Goal: Task Accomplishment & Management: Complete application form

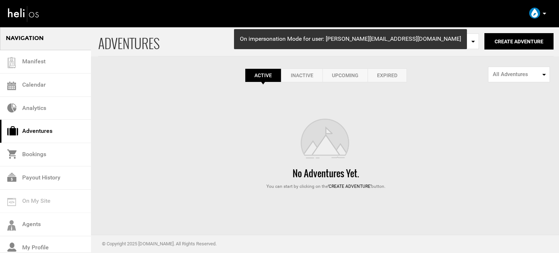
click at [396, 75] on link "Expired" at bounding box center [386, 75] width 39 height 14
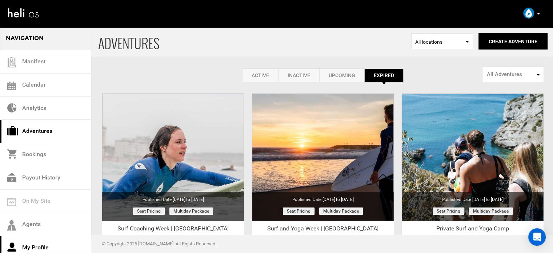
click at [47, 243] on link "My Profile" at bounding box center [45, 247] width 91 height 23
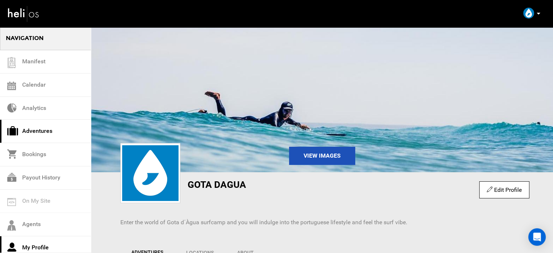
click at [45, 136] on link "Adventures" at bounding box center [45, 131] width 91 height 23
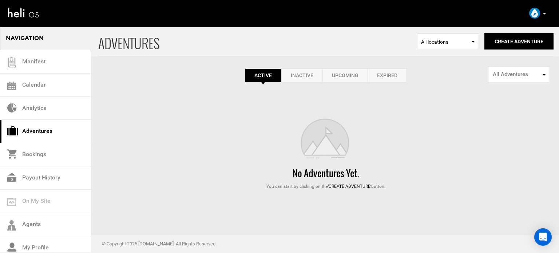
click at [390, 76] on link "Expired" at bounding box center [386, 75] width 39 height 14
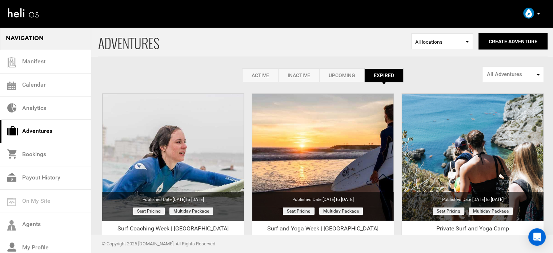
click at [271, 79] on link "Active" at bounding box center [260, 75] width 36 height 14
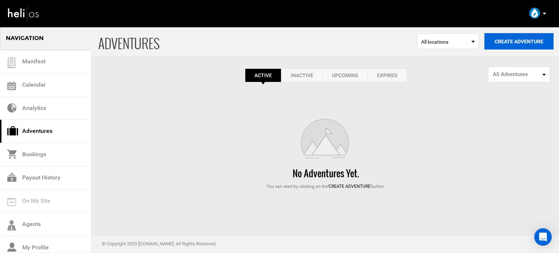
click at [534, 41] on button "Create Adventure" at bounding box center [518, 41] width 69 height 16
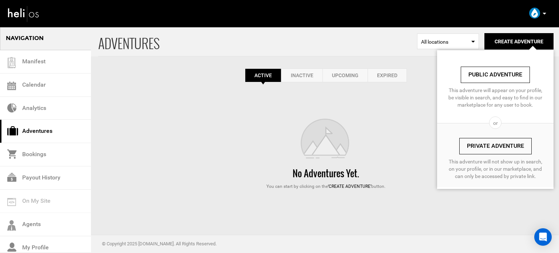
click at [493, 139] on link "Private Adventure" at bounding box center [495, 146] width 72 height 16
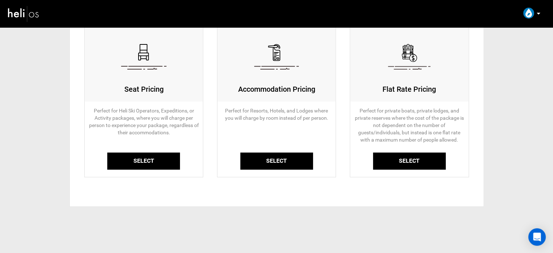
scroll to position [81, 0]
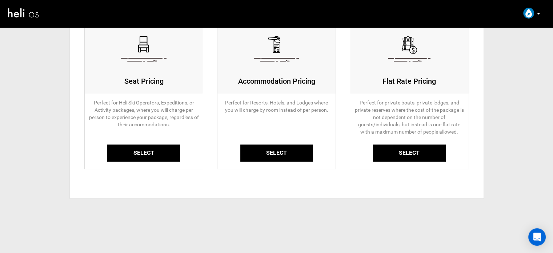
click at [156, 157] on link "Select" at bounding box center [143, 152] width 73 height 17
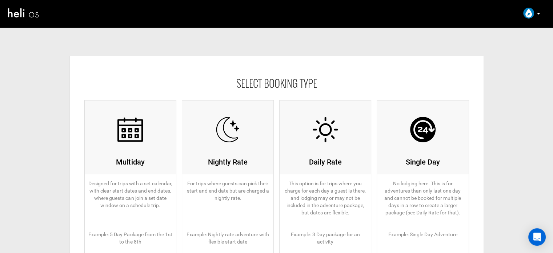
scroll to position [109, 0]
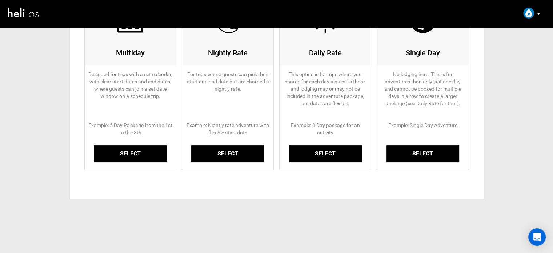
click at [147, 154] on link "Select" at bounding box center [130, 153] width 73 height 17
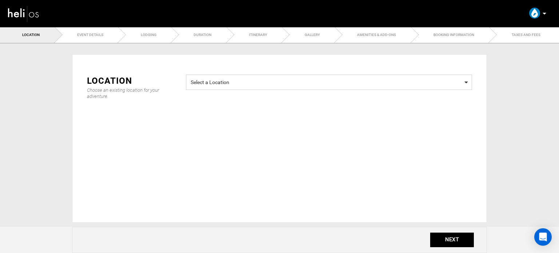
click at [265, 79] on span "Select a Location" at bounding box center [329, 81] width 276 height 9
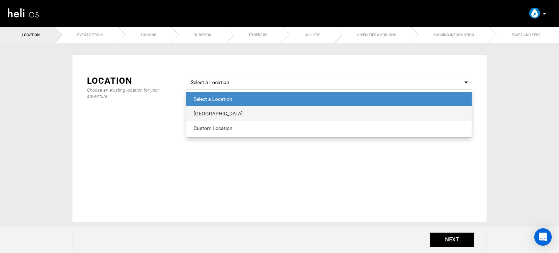
click at [238, 115] on div "[GEOGRAPHIC_DATA]" at bounding box center [328, 113] width 271 height 7
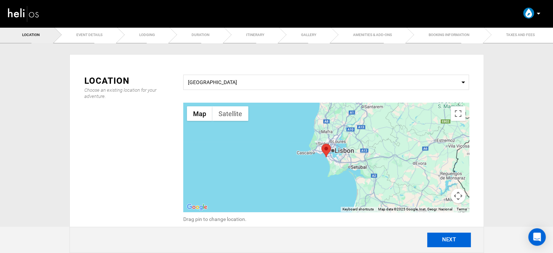
click at [450, 242] on button "NEXT" at bounding box center [449, 239] width 44 height 15
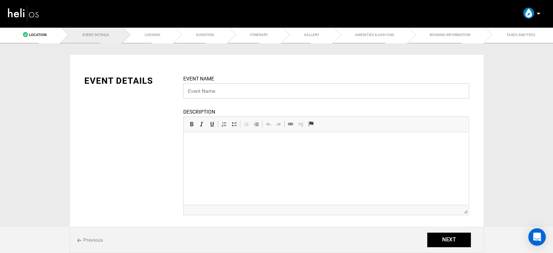
click at [239, 97] on input "text" at bounding box center [326, 90] width 286 height 15
paste input "Surf Camp Lisbon"
click at [211, 92] on input "Surf Camp Lisbon" at bounding box center [326, 90] width 286 height 15
type input "Surf Camp | [GEOGRAPHIC_DATA]"
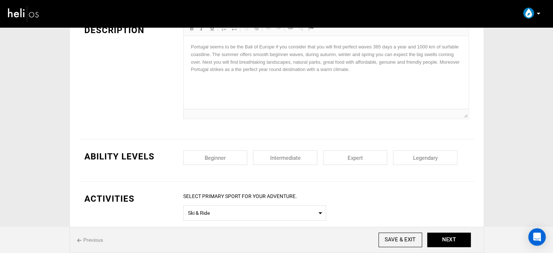
scroll to position [218, 0]
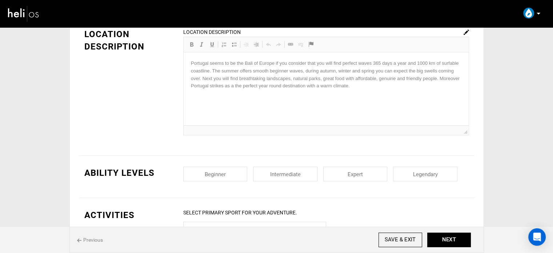
click at [276, 173] on input "checkbox" at bounding box center [285, 174] width 64 height 15
checkbox input "true"
click at [221, 171] on input "checkbox" at bounding box center [215, 174] width 64 height 15
checkbox input "true"
click at [385, 180] on input "checkbox" at bounding box center [355, 174] width 64 height 15
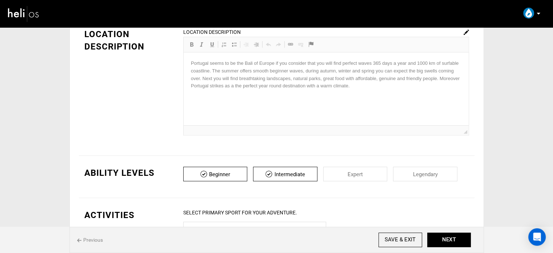
checkbox input "true"
click at [418, 176] on input "checkbox" at bounding box center [425, 174] width 64 height 15
checkbox input "true"
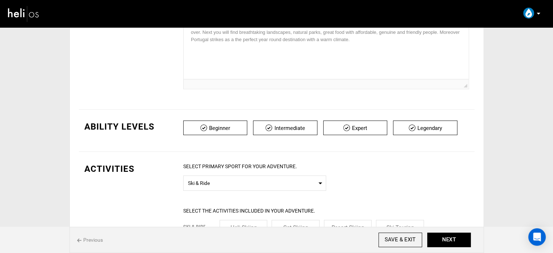
scroll to position [327, 0]
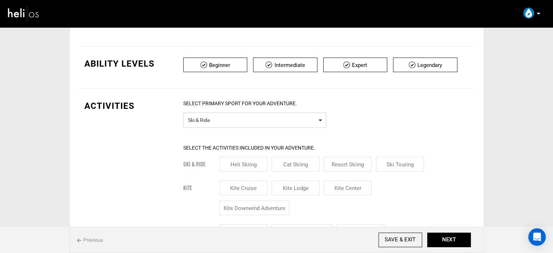
click at [222, 122] on span "Ski & Ride" at bounding box center [254, 119] width 133 height 9
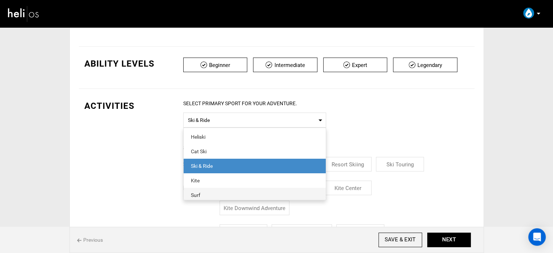
click at [210, 192] on div "Surf" at bounding box center [255, 194] width 128 height 7
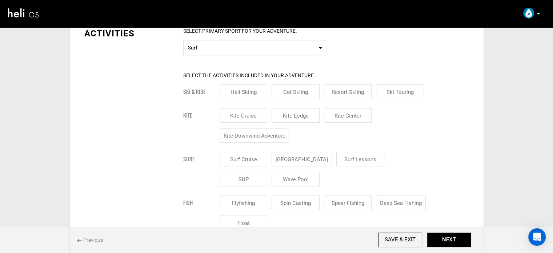
scroll to position [400, 0]
drag, startPoint x: 315, startPoint y: 159, endPoint x: 321, endPoint y: 159, distance: 5.8
click at [315, 159] on input "[GEOGRAPHIC_DATA]" at bounding box center [302, 158] width 60 height 15
checkbox input "true"
click at [345, 159] on input "Surf Lessons" at bounding box center [369, 158] width 48 height 15
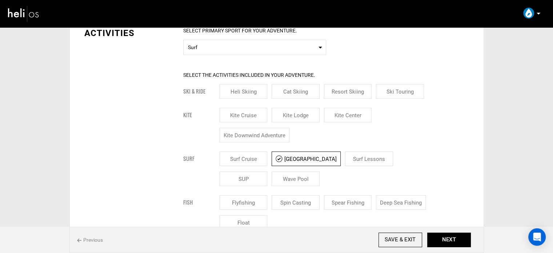
checkbox input "true"
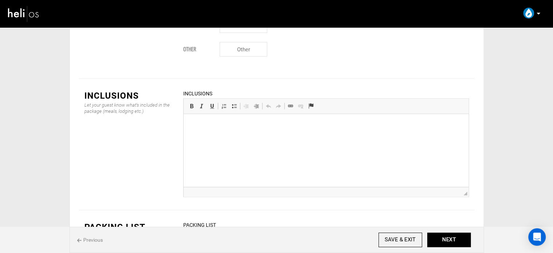
scroll to position [1101, 0]
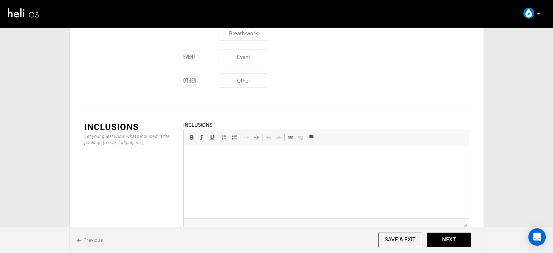
scroll to position [991, 0]
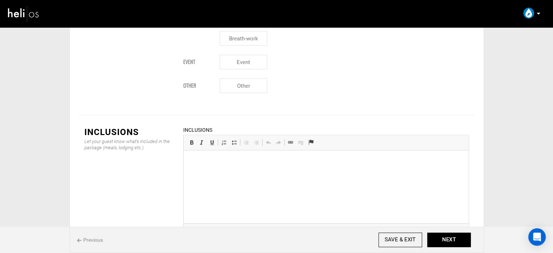
click at [215, 172] on html at bounding box center [325, 161] width 285 height 22
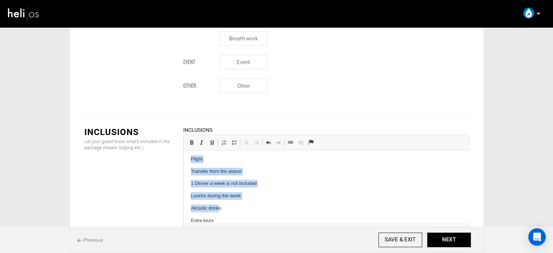
scroll to position [23, 0]
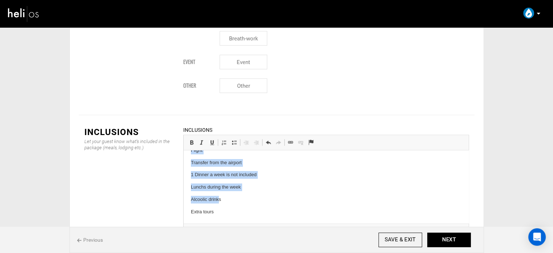
drag, startPoint x: 189, startPoint y: 161, endPoint x: 221, endPoint y: 182, distance: 38.6
click at [223, 221] on html "Not Included Flight Transfer from the airport 1 Dinner a week is not included L…" at bounding box center [325, 175] width 285 height 96
click at [233, 137] on span "Insert/Remove Numbered List Insert/Remove Bulleted List Decrease Indent Increas…" at bounding box center [241, 141] width 44 height 9
click at [233, 139] on span at bounding box center [234, 142] width 6 height 6
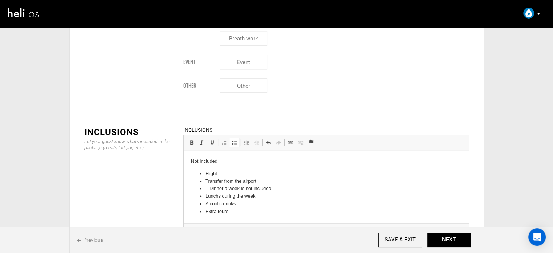
scroll to position [0, 0]
click at [215, 160] on p "Not Included" at bounding box center [326, 161] width 271 height 8
click at [193, 139] on span at bounding box center [192, 142] width 6 height 6
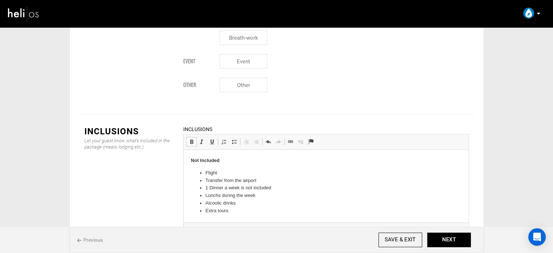
scroll to position [1018, 0]
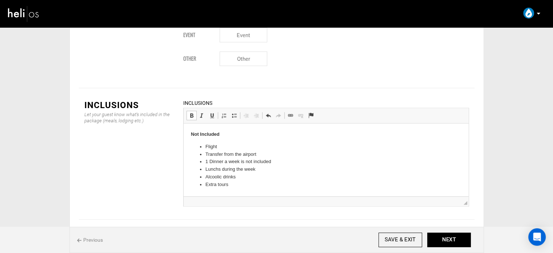
click at [189, 136] on html "Not Included Flight Transfer from the airport 1 Dinner a week is not included L…" at bounding box center [325, 159] width 285 height 72
click at [190, 135] on html "Not Included Flight Transfer from the airport 1 Dinner a week is not included L…" at bounding box center [325, 159] width 285 height 72
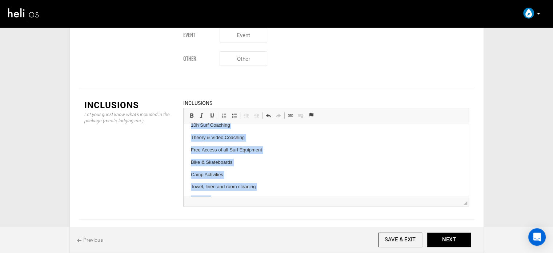
scroll to position [62, 0]
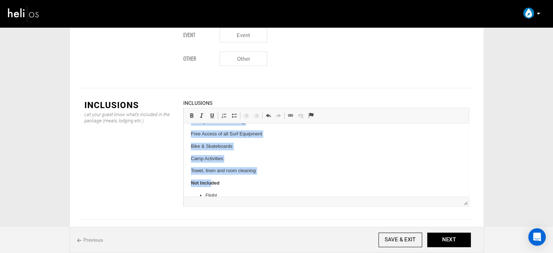
drag, startPoint x: 189, startPoint y: 134, endPoint x: 264, endPoint y: 169, distance: 82.2
click at [264, 169] on html "7 Nights Accommodation Daily Healthy Breakfasts 6 Family Dinners 10h Surf Coach…" at bounding box center [325, 152] width 285 height 183
click at [234, 112] on span at bounding box center [234, 115] width 6 height 6
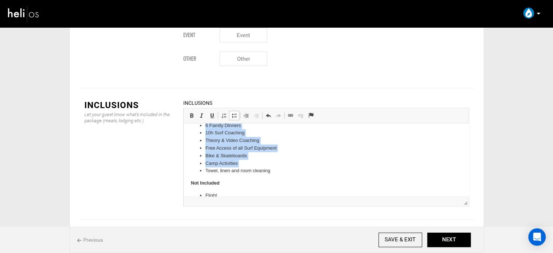
scroll to position [0, 0]
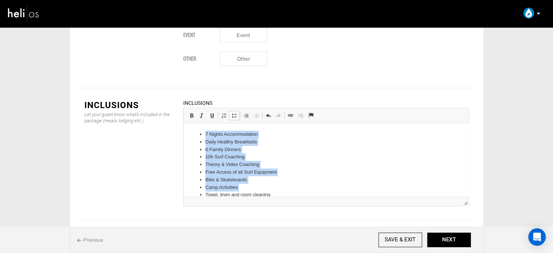
click at [284, 157] on li "10h Surf Coaching" at bounding box center [325, 157] width 241 height 8
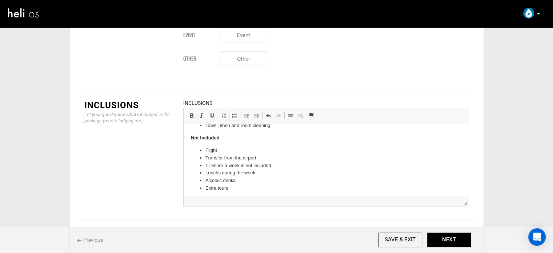
scroll to position [72, 0]
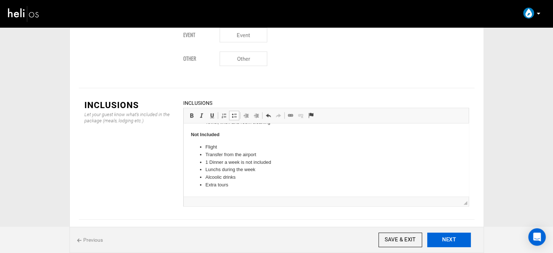
click at [455, 243] on button "NEXT" at bounding box center [449, 239] width 44 height 15
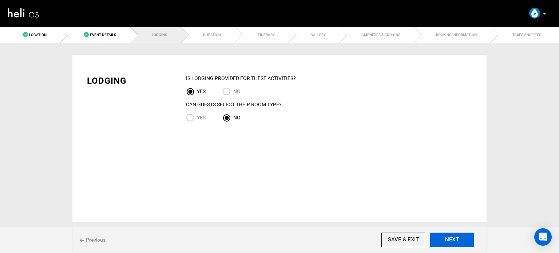
click at [463, 238] on button "NEXT" at bounding box center [452, 239] width 44 height 15
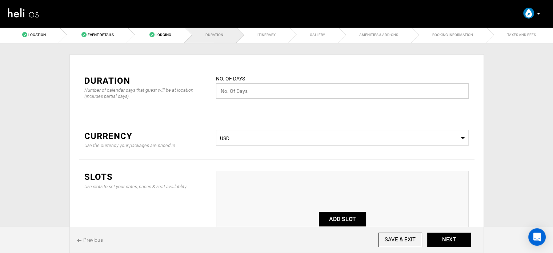
click at [252, 89] on input "text" at bounding box center [342, 90] width 253 height 15
type input "7"
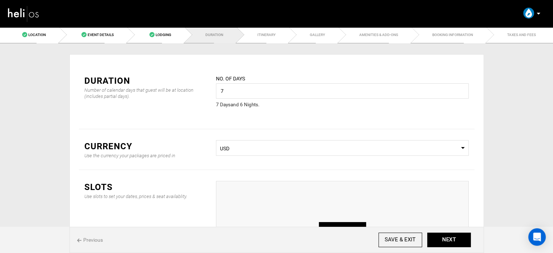
click at [338, 222] on button "ADD SLOT" at bounding box center [342, 229] width 47 height 15
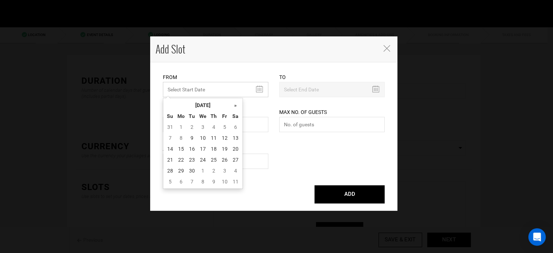
click at [195, 92] on input "MINIMUM NUMBER OF NIGHTS" at bounding box center [215, 89] width 105 height 15
click at [196, 108] on th "[DATE]" at bounding box center [203, 105] width 55 height 11
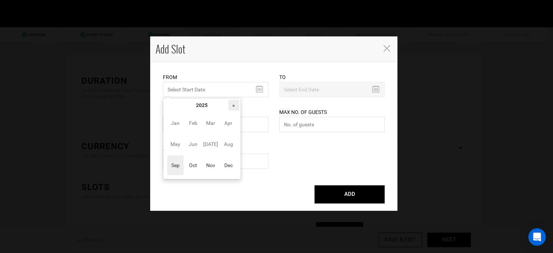
drag, startPoint x: 232, startPoint y: 104, endPoint x: 229, endPoint y: 107, distance: 4.1
click at [232, 104] on th "»" at bounding box center [233, 105] width 11 height 11
click at [188, 172] on span "Oct" at bounding box center [193, 165] width 16 height 20
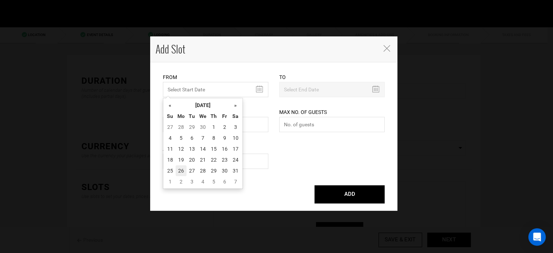
click at [184, 169] on td "26" at bounding box center [181, 170] width 11 height 11
type input "[DATE]"
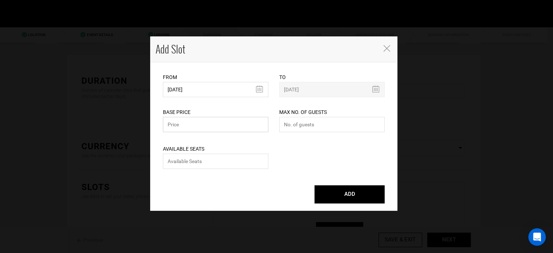
click at [193, 125] on input "text" at bounding box center [215, 124] width 105 height 15
type input "0"
click at [293, 120] on input "number" at bounding box center [331, 124] width 105 height 15
type input "0"
click at [235, 163] on input "number" at bounding box center [215, 160] width 105 height 15
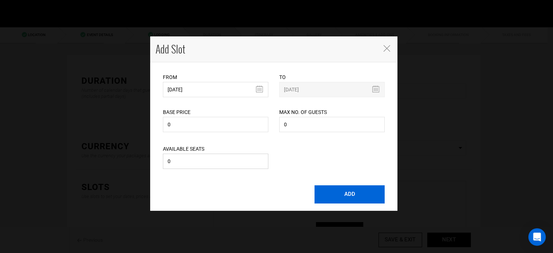
type input "0"
click at [353, 201] on button "ADD" at bounding box center [350, 194] width 70 height 18
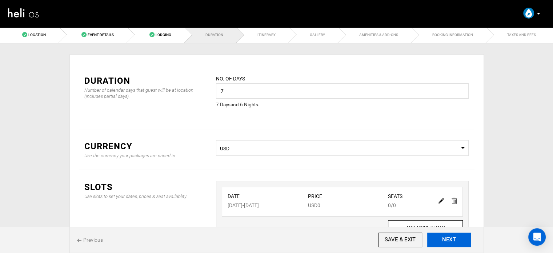
click at [457, 246] on button "NEXT" at bounding box center [449, 239] width 44 height 15
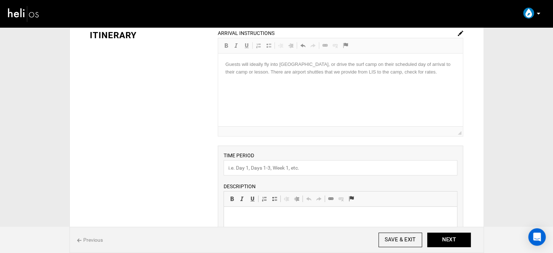
scroll to position [73, 0]
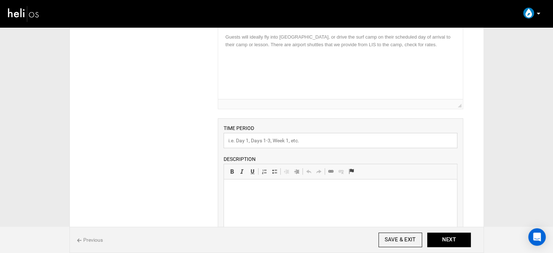
click at [243, 139] on input "text" at bounding box center [341, 140] width 234 height 15
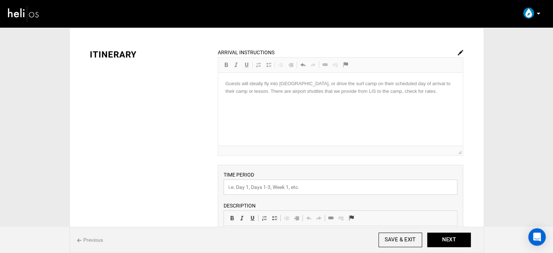
scroll to position [0, 0]
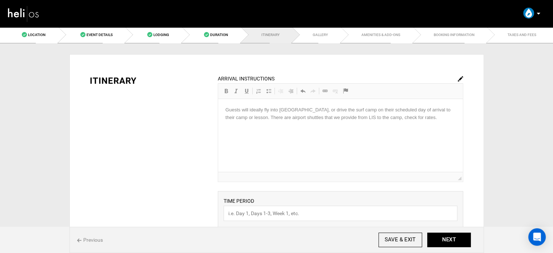
click at [460, 77] on img at bounding box center [460, 78] width 5 height 5
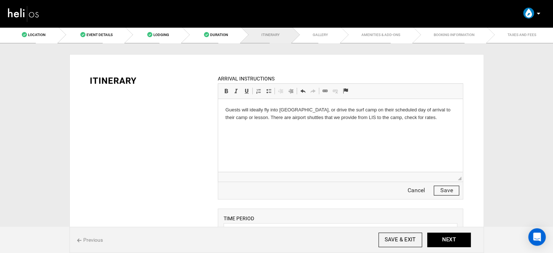
click at [446, 116] on p "Guests will ideally fly into [GEOGRAPHIC_DATA], or drive the surf camp on their…" at bounding box center [340, 113] width 230 height 15
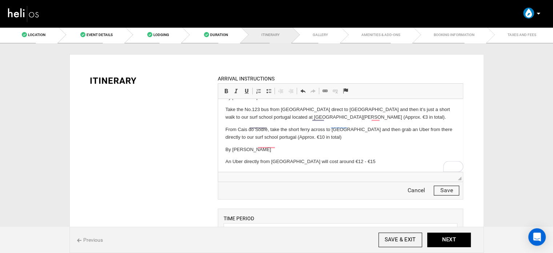
click at [450, 189] on button "Save" at bounding box center [446, 190] width 25 height 10
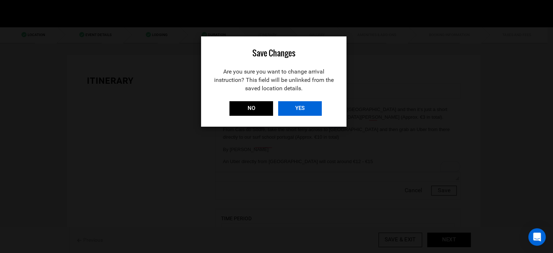
click at [320, 107] on input "YES" at bounding box center [300, 108] width 44 height 15
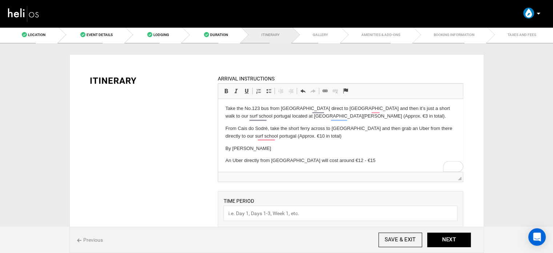
scroll to position [41, 0]
click at [279, 209] on input "text" at bounding box center [341, 212] width 234 height 15
type input "Activities"
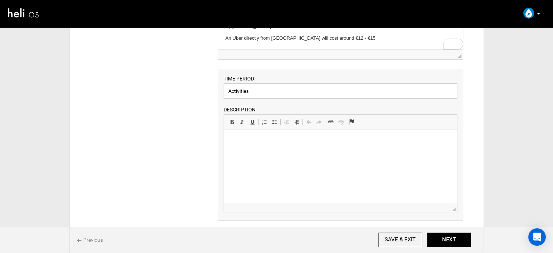
scroll to position [182, 0]
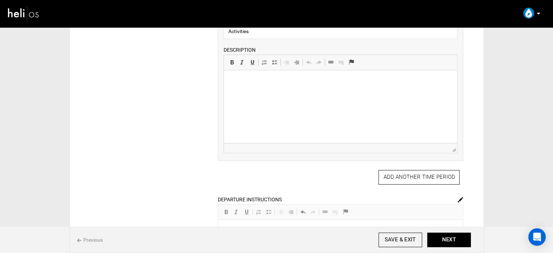
click at [260, 92] on html at bounding box center [340, 81] width 233 height 22
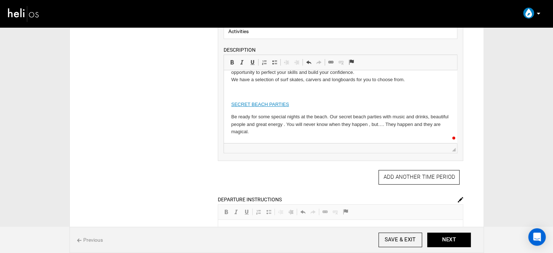
scroll to position [387, 0]
click at [241, 96] on p "To enrich screen reader interactions, please activate Accessibility in Grammarl…" at bounding box center [340, 92] width 219 height 8
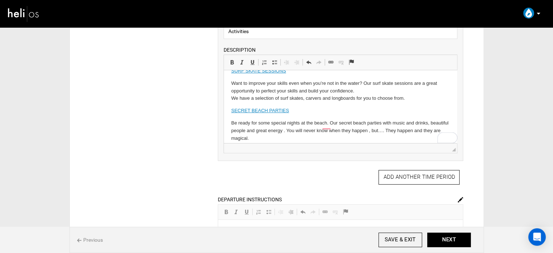
scroll to position [347, 0]
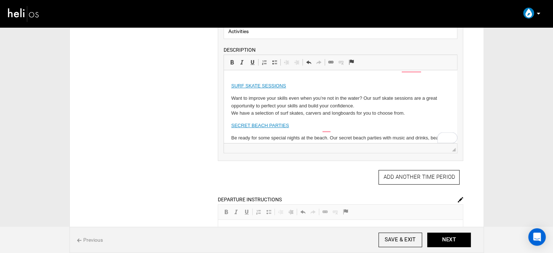
click at [247, 77] on p "To enrich screen reader interactions, please activate Accessibility in Grammarl…" at bounding box center [340, 74] width 219 height 8
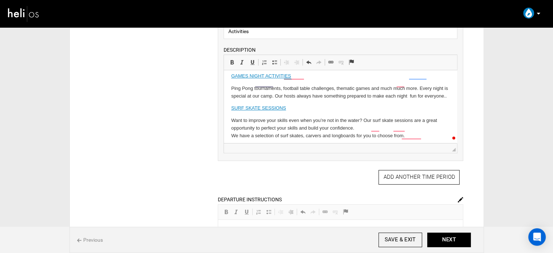
scroll to position [274, 0]
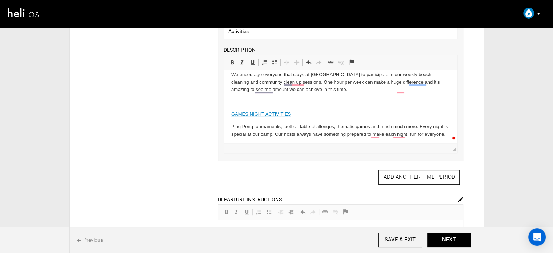
click at [246, 105] on body "Our main focus at our surf camp Lisbon will always be on delivering the best qu…" at bounding box center [340, 10] width 219 height 414
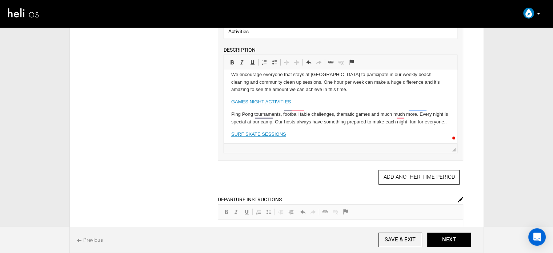
scroll to position [238, 0]
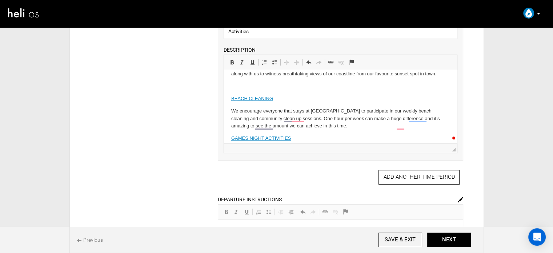
click at [247, 90] on p "To enrich screen reader interactions, please activate Accessibility in Grammarl…" at bounding box center [340, 87] width 219 height 8
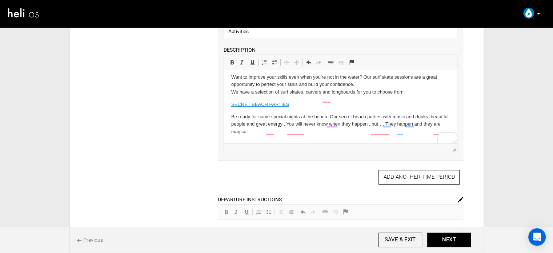
scroll to position [346, 0]
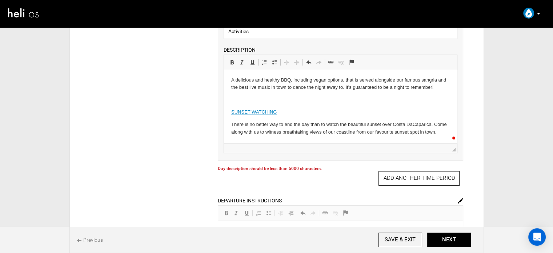
scroll to position [932, 0]
click at [243, 100] on p "To enrich screen reader interactions, please activate Accessibility in Grammarl…" at bounding box center [340, 100] width 219 height 8
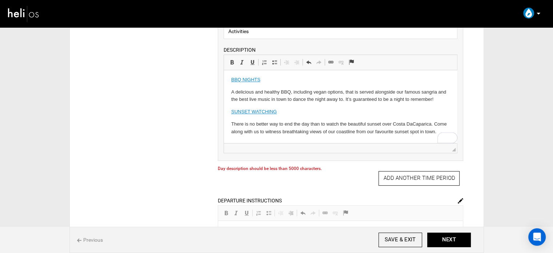
scroll to position [892, 0]
click at [252, 71] on p "To enrich screen reader interactions, please activate Accessibility in Grammarl…" at bounding box center [340, 68] width 219 height 8
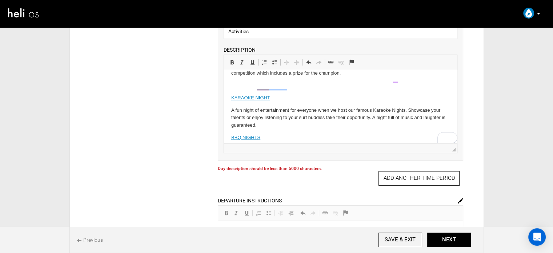
scroll to position [819, 0]
click at [245, 91] on p "To enrich screen reader interactions, please activate Accessibility in Grammarl…" at bounding box center [340, 87] width 219 height 8
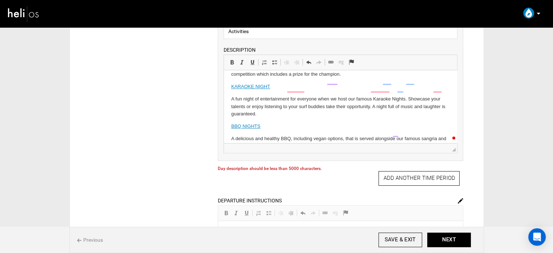
scroll to position [783, 0]
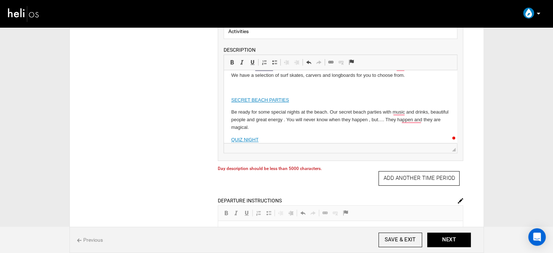
scroll to position [0, 0]
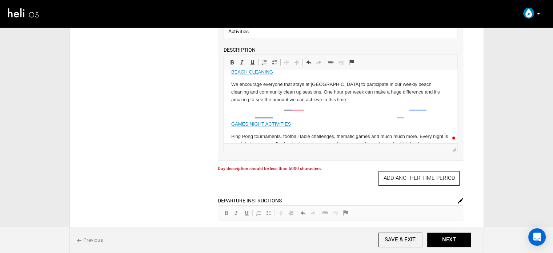
click at [248, 64] on p "To enrich screen reader interactions, please activate Accessibility in Grammarl…" at bounding box center [340, 60] width 219 height 8
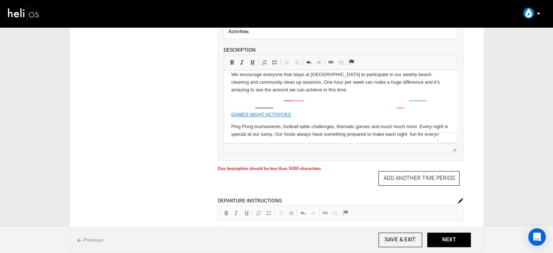
click at [251, 106] on p "To enrich screen reader interactions, please activate Accessibility in Grammarl…" at bounding box center [340, 103] width 219 height 8
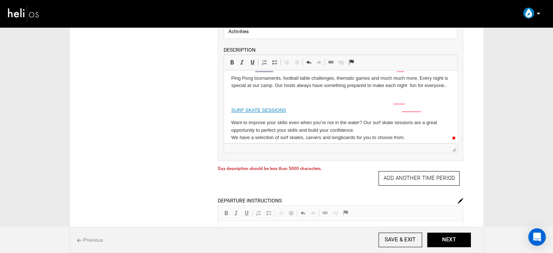
click at [248, 102] on p "To enrich screen reader interactions, please activate Accessibility in Grammarl…" at bounding box center [340, 98] width 219 height 8
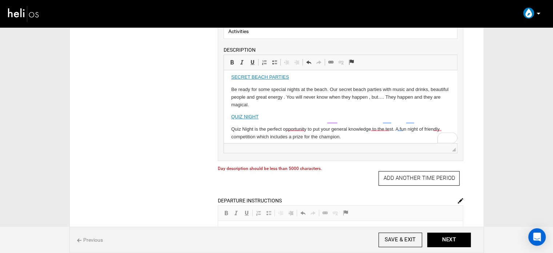
click at [250, 69] on p "To enrich screen reader interactions, please activate Accessibility in Grammarl…" at bounding box center [340, 65] width 219 height 8
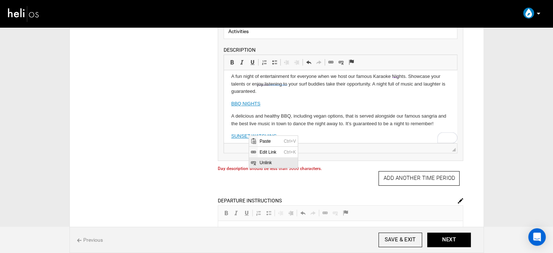
click at [265, 163] on span "Unlink" at bounding box center [277, 162] width 40 height 11
click at [263, 123] on span "Unlink" at bounding box center [277, 121] width 40 height 11
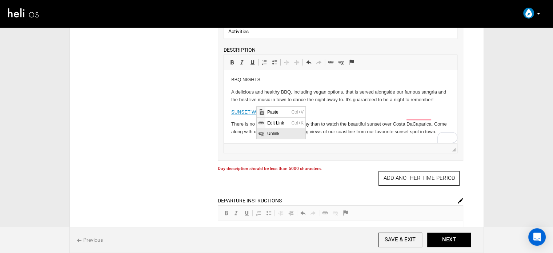
click at [265, 133] on span "Unlink" at bounding box center [285, 133] width 40 height 11
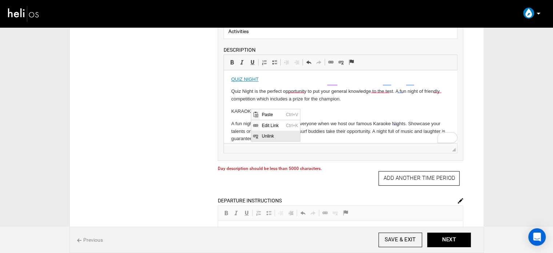
click at [267, 138] on span "Unlink" at bounding box center [280, 135] width 40 height 11
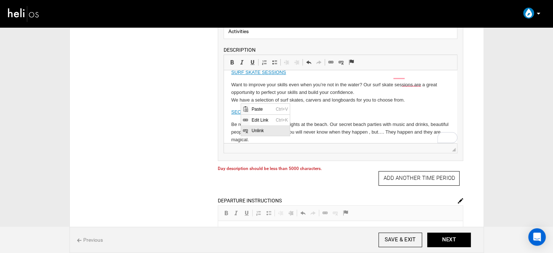
click at [260, 125] on span "Unlink" at bounding box center [269, 130] width 40 height 11
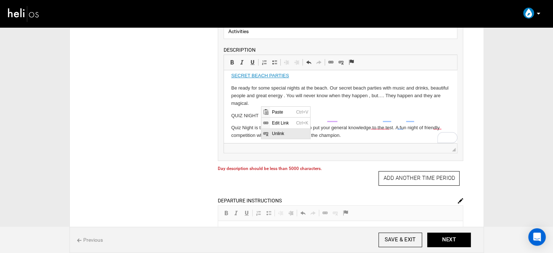
click at [282, 132] on span "Unlink" at bounding box center [290, 133] width 40 height 11
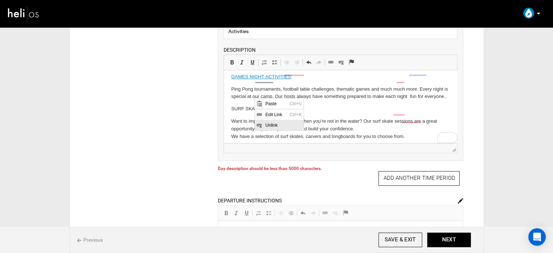
click at [268, 123] on span "Unlink" at bounding box center [283, 124] width 40 height 11
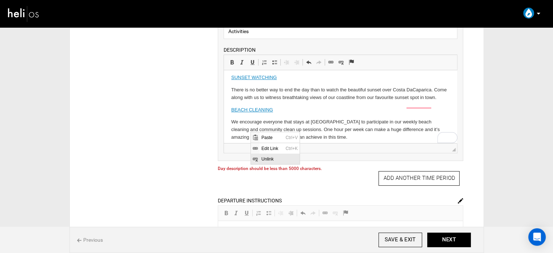
click at [274, 159] on span "Unlink" at bounding box center [279, 158] width 40 height 11
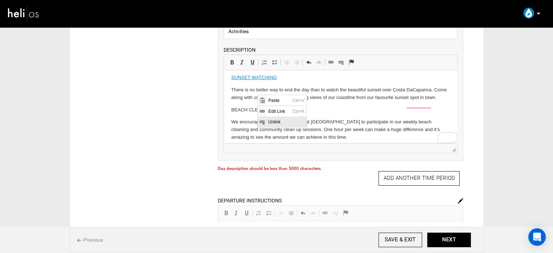
drag, startPoint x: 267, startPoint y: 121, endPoint x: 288, endPoint y: 111, distance: 23.8
click at [267, 121] on span "Unlink" at bounding box center [286, 121] width 40 height 11
click at [253, 69] on p "To enrich screen reader interactions, please activate Accessibility in Grammarl…" at bounding box center [340, 65] width 219 height 8
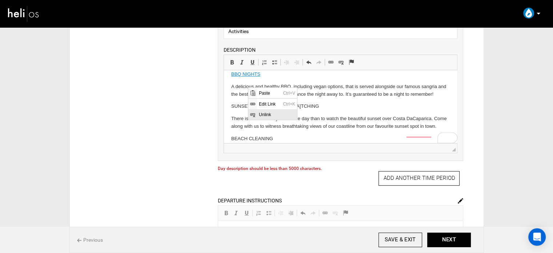
drag, startPoint x: 261, startPoint y: 116, endPoint x: 268, endPoint y: 106, distance: 12.2
click at [261, 116] on span "Unlink" at bounding box center [277, 114] width 40 height 11
click at [233, 66] on p "To enrich screen reader interactions, please activate Accessibility in Grammarl…" at bounding box center [340, 62] width 219 height 8
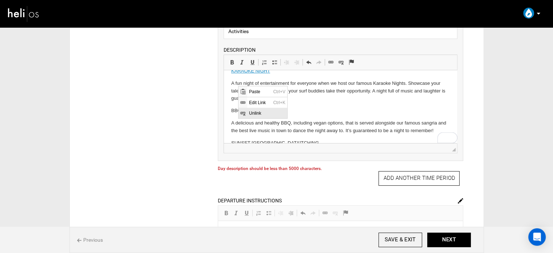
drag, startPoint x: 249, startPoint y: 114, endPoint x: 263, endPoint y: 123, distance: 16.0
click at [249, 114] on span "Unlink" at bounding box center [267, 112] width 40 height 11
click at [247, 77] on body "Our main focus at our surf camp Lisbon will always be on delivering the best qu…" at bounding box center [340, 35] width 219 height 838
click at [226, 79] on html "Our main focus at our surf camp Lisbon will always be on delivering the best qu…" at bounding box center [340, 35] width 233 height 852
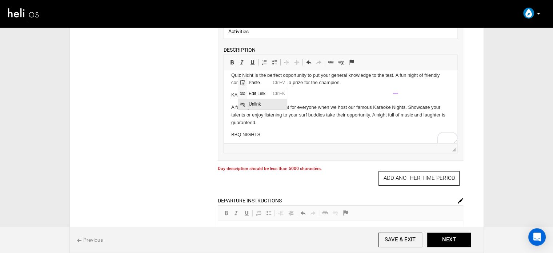
click at [260, 102] on span "Unlink" at bounding box center [267, 103] width 40 height 11
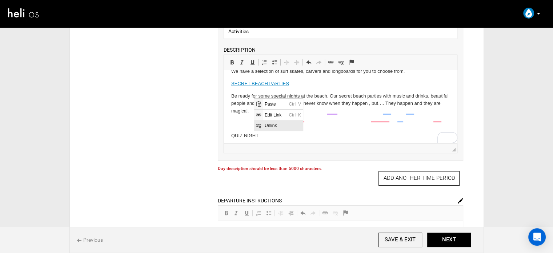
click at [267, 123] on span "Unlink" at bounding box center [283, 125] width 40 height 11
click at [255, 132] on body "Our main focus at our surf camp Lisbon will always be on delivering the best qu…" at bounding box center [340, 138] width 219 height 826
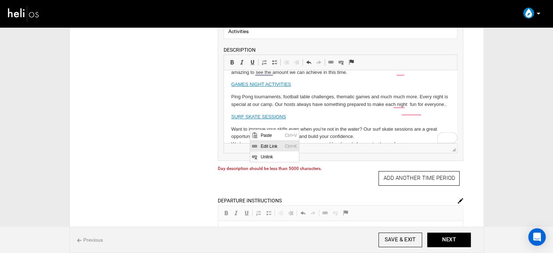
click at [270, 150] on span "Edit Link" at bounding box center [271, 145] width 24 height 11
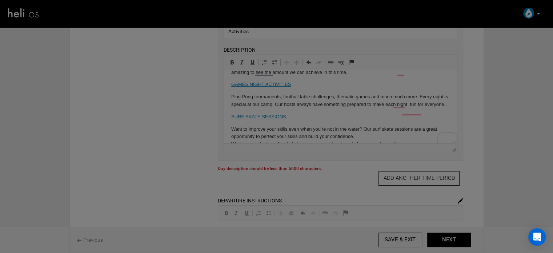
select select "https://"
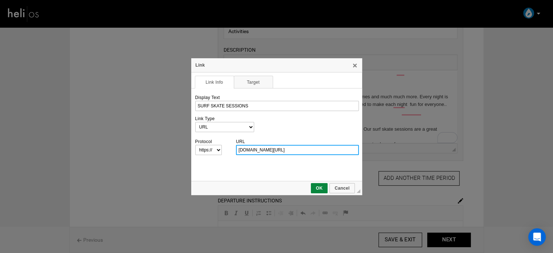
click at [361, 66] on div "Link" at bounding box center [276, 65] width 171 height 14
click at [353, 68] on link "X" at bounding box center [355, 65] width 6 height 6
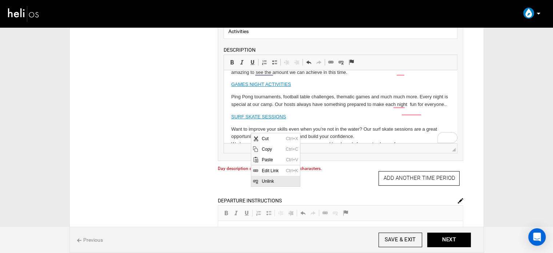
click at [279, 180] on span "Unlink" at bounding box center [280, 180] width 40 height 11
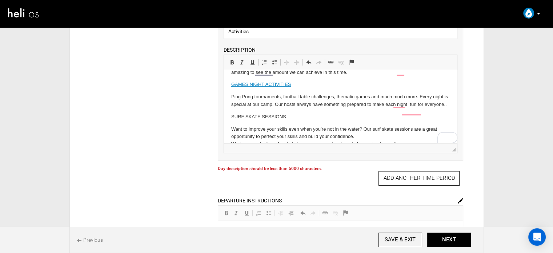
drag, startPoint x: 254, startPoint y: 91, endPoint x: 243, endPoint y: 93, distance: 11.4
click at [275, 117] on span "Unlink" at bounding box center [283, 117] width 40 height 11
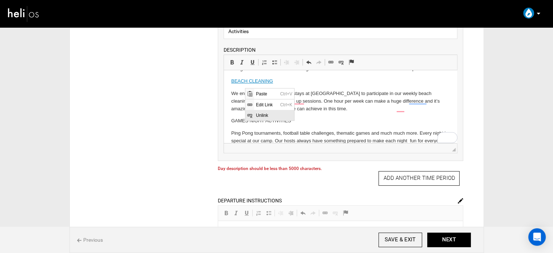
click at [260, 114] on span "Unlink" at bounding box center [274, 114] width 40 height 11
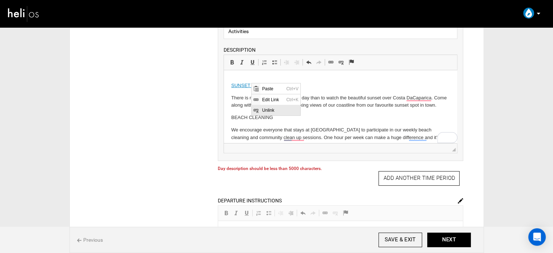
drag, startPoint x: 266, startPoint y: 109, endPoint x: 287, endPoint y: 118, distance: 23.0
click at [266, 109] on span "Unlink" at bounding box center [280, 109] width 40 height 11
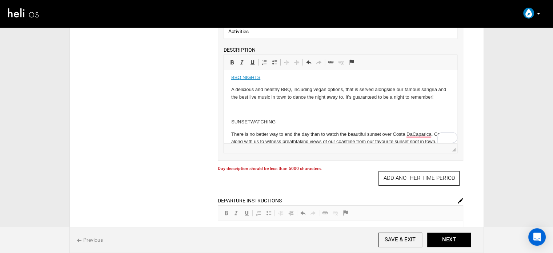
click at [251, 108] on p "To enrich screen reader interactions, please activate Accessibility in Grammarl…" at bounding box center [340, 110] width 219 height 8
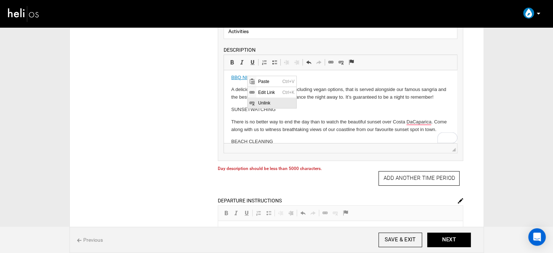
drag, startPoint x: 257, startPoint y: 103, endPoint x: 276, endPoint y: 108, distance: 20.1
click at [257, 103] on span "Unlink" at bounding box center [276, 102] width 40 height 11
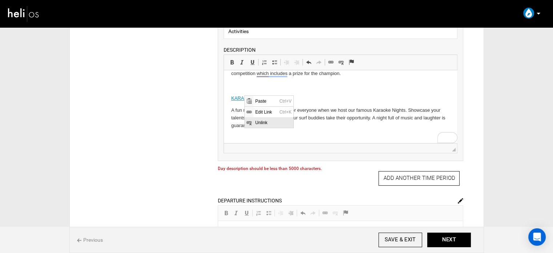
click at [257, 120] on span "Unlink" at bounding box center [273, 122] width 40 height 11
click at [247, 85] on p "To enrich screen reader interactions, please activate Accessibility in Grammarl…" at bounding box center [340, 86] width 219 height 8
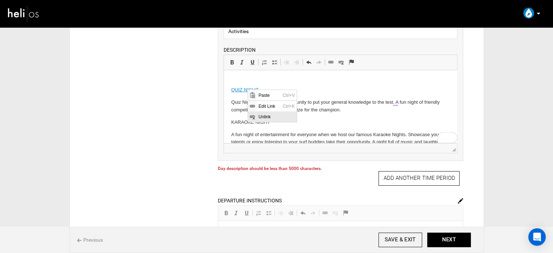
click at [263, 117] on span "Unlink" at bounding box center [276, 116] width 40 height 11
click at [248, 76] on p "To enrich screen reader interactions, please activate Accessibility in Grammarl…" at bounding box center [340, 78] width 219 height 8
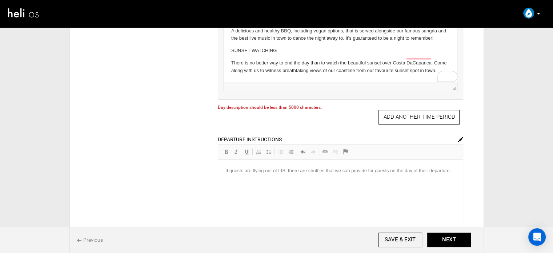
click at [260, 70] on p "There is no better way to end the day than to watch the beautiful sunset over C…" at bounding box center [340, 66] width 219 height 15
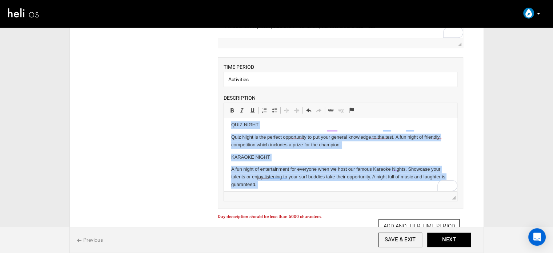
drag, startPoint x: 244, startPoint y: 178, endPoint x: 225, endPoint y: 152, distance: 32.4
copy body "QUIZ NIG HT Quiz Night is the perfect opportunity to put your general knowledge…"
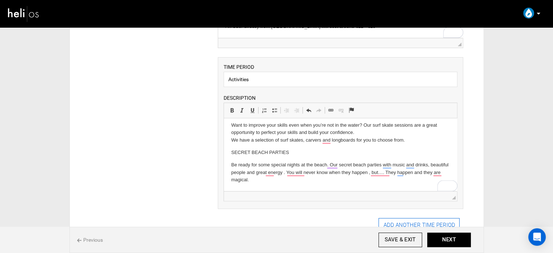
click at [387, 224] on button "ADD ANOTHER TIME PERIOD" at bounding box center [419, 225] width 81 height 15
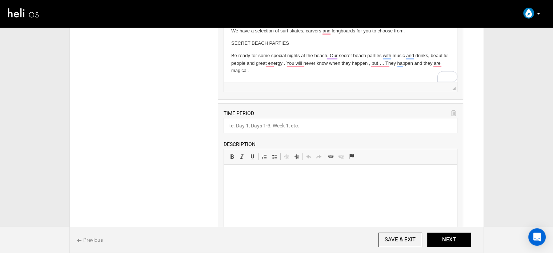
click at [251, 176] on p at bounding box center [340, 176] width 219 height 8
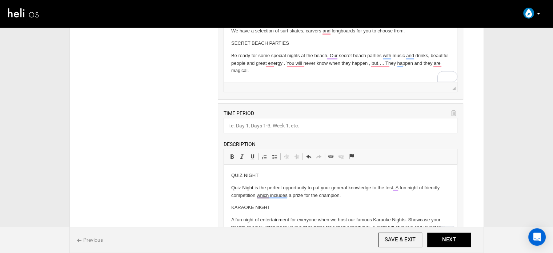
click at [247, 172] on p "QUIZ NIGHT" at bounding box center [340, 176] width 219 height 8
copy p "QUIZ NIGHT"
click at [235, 121] on input "text" at bounding box center [341, 125] width 234 height 15
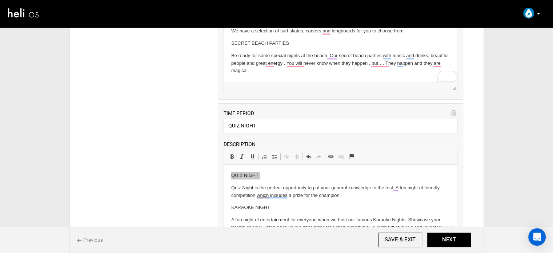
type input "QUIZ NIGHT"
click at [256, 175] on p "QUIZ NIGHT" at bounding box center [340, 176] width 219 height 8
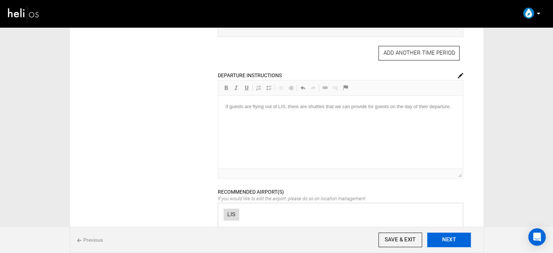
click at [447, 237] on button "NEXT" at bounding box center [449, 239] width 44 height 15
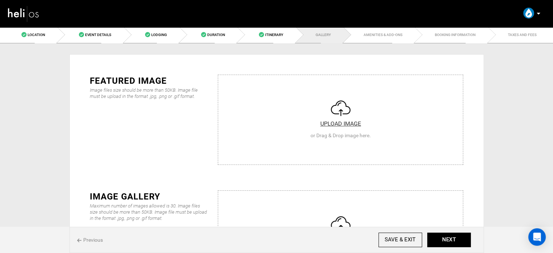
click at [226, 115] on input "file" at bounding box center [340, 118] width 245 height 87
click at [313, 131] on input "file" at bounding box center [340, 118] width 245 height 87
type input "C:\fakepath\ff1722df-6117-45ad-a60b-fb19d3ffb08f_5390_420d820ee800dedd70093062c…"
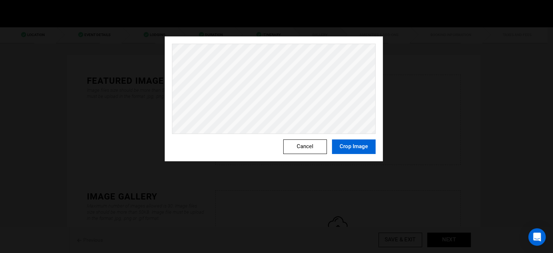
click at [349, 148] on button "Crop Image" at bounding box center [354, 146] width 44 height 15
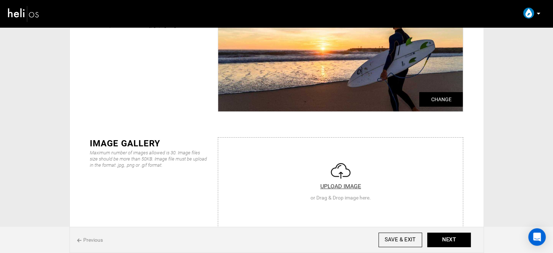
scroll to position [73, 0]
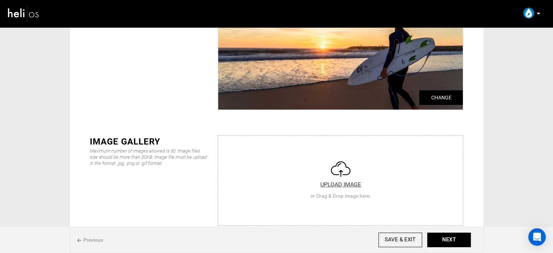
click at [300, 189] on input "file" at bounding box center [340, 179] width 245 height 87
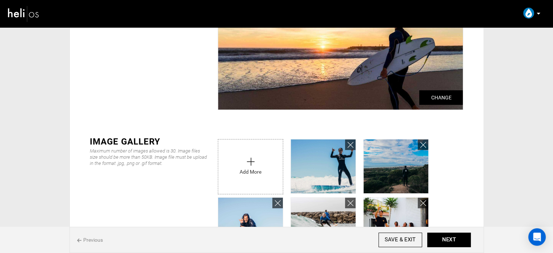
click at [267, 168] on input "file" at bounding box center [250, 164] width 65 height 51
type input "C:\fakepath\eccbf8ba-ebec-4369-a70e-57c0d467d0f7_5390_8bf5170edc77061740c1b7462…"
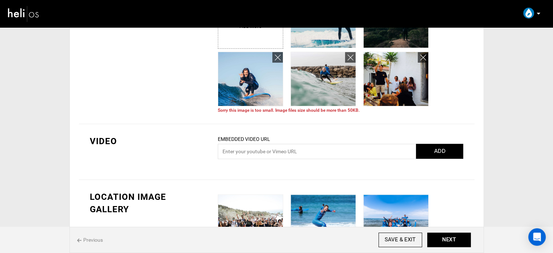
scroll to position [182, 0]
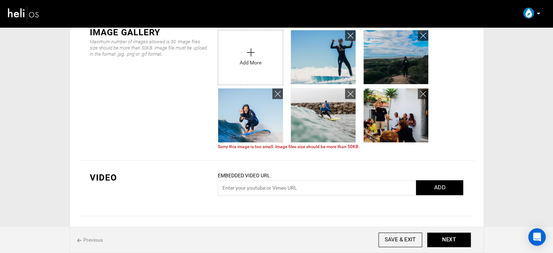
click at [259, 53] on input "file" at bounding box center [250, 55] width 65 height 51
type input "C:\fakepath\eccbf8ba-ebec-4369-a70e-57c0d467d0f7_5390_8bf5170edc77061740c1b7462…"
click at [252, 61] on input "file" at bounding box center [250, 55] width 65 height 51
type input "C:\fakepath\27d3555e-e160-4f6b-bfab-97227618f96d_5390_b6dcd4b0d5638916124828b12…"
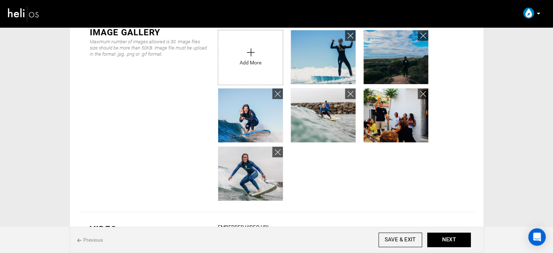
click at [256, 61] on input "file" at bounding box center [250, 55] width 65 height 51
type input "C:\fakepath\e5bee44a-e953-40a1-bbce-2389cbb3ea59_5390_a6e9ef7f5bf0dc883e0ec40ef…"
click at [264, 72] on input "file" at bounding box center [250, 55] width 65 height 51
type input "C:\fakepath\e5bee44a-e953-40a1-bbce-2389cbb3ea59_5390_a6e9ef7f5bf0dc883e0ec40ef…"
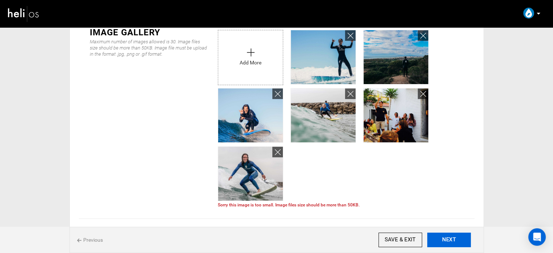
click at [456, 237] on button "NEXT" at bounding box center [449, 239] width 44 height 15
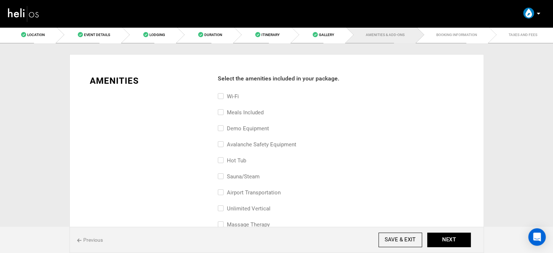
click at [245, 107] on div "Wi-Fi" at bounding box center [340, 100] width 245 height 16
click at [229, 113] on label "Meals included" at bounding box center [241, 112] width 46 height 9
click at [223, 113] on input "Meals included" at bounding box center [220, 116] width 5 height 16
checkbox input "true"
click at [231, 95] on label "Wi-Fi" at bounding box center [228, 96] width 21 height 9
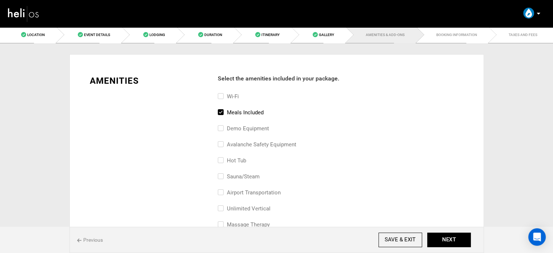
click at [223, 95] on input "Wi-Fi" at bounding box center [220, 100] width 5 height 16
checkbox input "true"
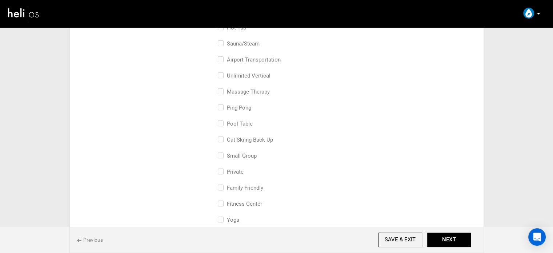
scroll to position [145, 0]
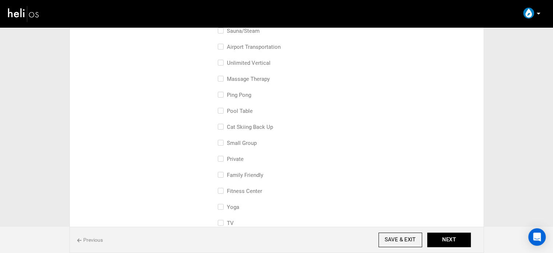
click at [249, 142] on label "small group" at bounding box center [237, 143] width 39 height 9
click at [223, 142] on input "small group" at bounding box center [220, 147] width 5 height 16
checkbox input "true"
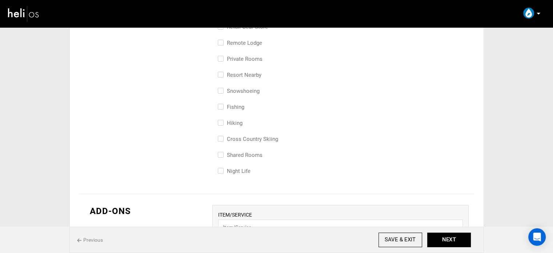
scroll to position [400, 0]
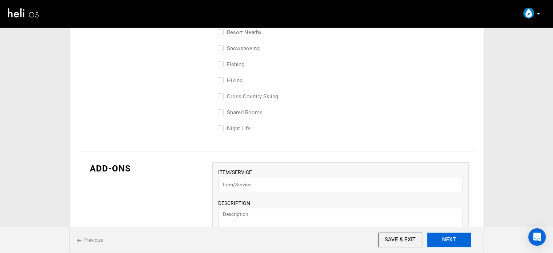
click at [456, 232] on button "NEXT" at bounding box center [449, 239] width 44 height 15
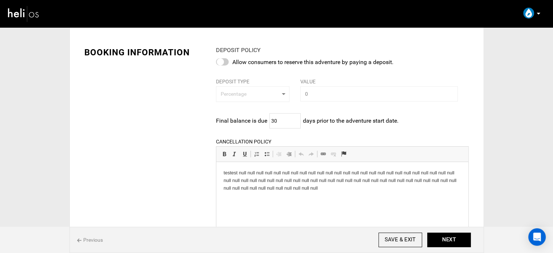
scroll to position [73, 0]
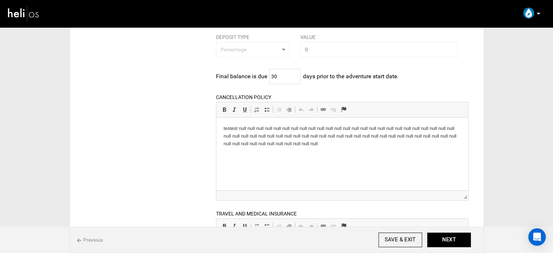
click at [323, 144] on p "testest null null null null null null null null null null null null null null n…" at bounding box center [342, 135] width 237 height 23
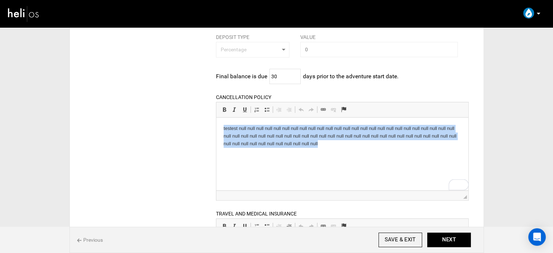
drag, startPoint x: 323, startPoint y: 144, endPoint x: 210, endPoint y: 129, distance: 114.4
click at [216, 129] on html "testest null null null null null null null null null null null null null null n…" at bounding box center [342, 135] width 252 height 37
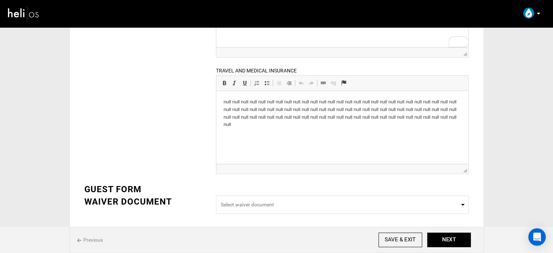
scroll to position [218, 0]
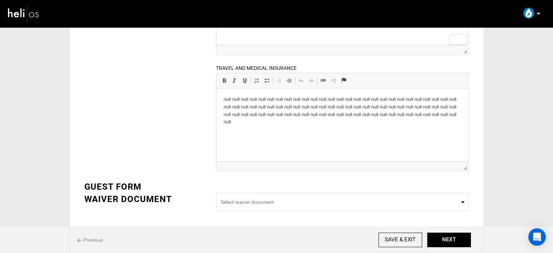
click at [269, 126] on html "null null null null null null null null null null null null null null null null…" at bounding box center [342, 110] width 252 height 45
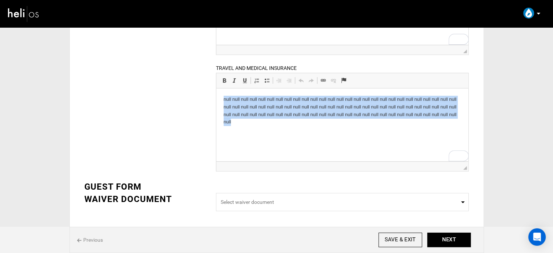
drag, startPoint x: 241, startPoint y: 125, endPoint x: 216, endPoint y: 100, distance: 36.0
click at [216, 100] on html "null null null null null null null null null null null null null null null null…" at bounding box center [342, 110] width 252 height 45
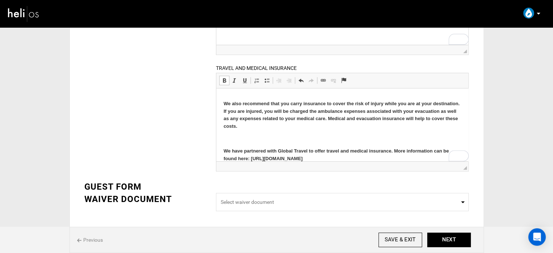
click at [259, 135] on p "To enrich screen reader interactions, please activate Accessibility in Grammarl…" at bounding box center [342, 139] width 237 height 8
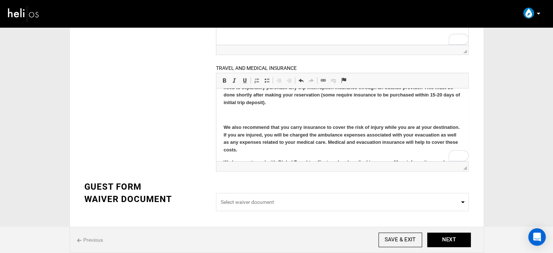
scroll to position [10, 0]
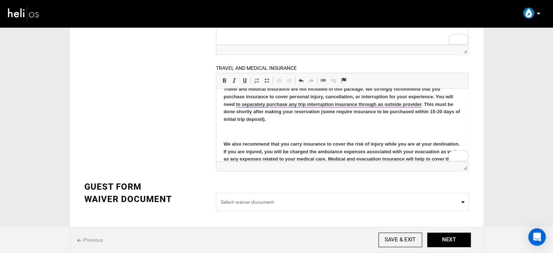
click at [250, 130] on p "To enrich screen reader interactions, please activate Accessibility in Grammarl…" at bounding box center [342, 132] width 237 height 8
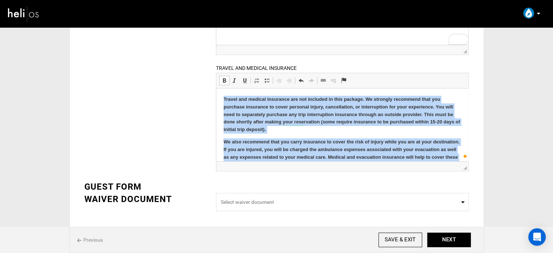
scroll to position [35, 0]
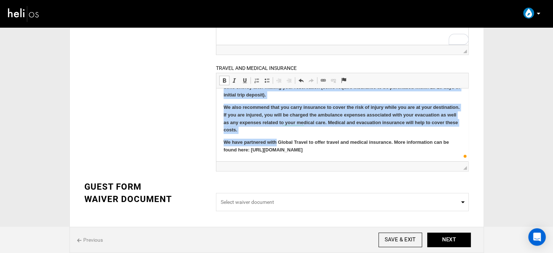
drag, startPoint x: 223, startPoint y: 98, endPoint x: 348, endPoint y: 160, distance: 140.2
click at [348, 160] on html "Travel and medical insurance are not included in this package. We strongly reco…" at bounding box center [342, 106] width 252 height 107
click at [226, 79] on span at bounding box center [224, 80] width 6 height 6
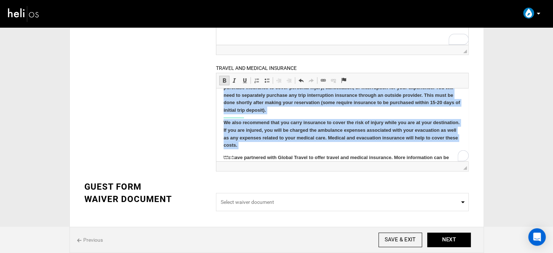
scroll to position [19, 0]
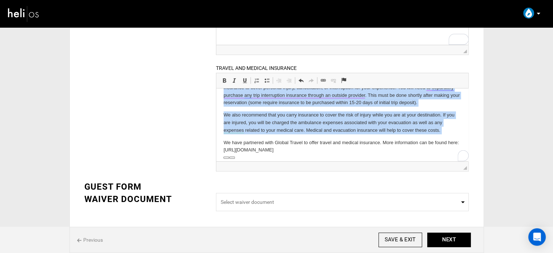
click at [323, 150] on p "We have partnered with Global Travel to offer travel and medical insurance. Mor…" at bounding box center [342, 146] width 237 height 15
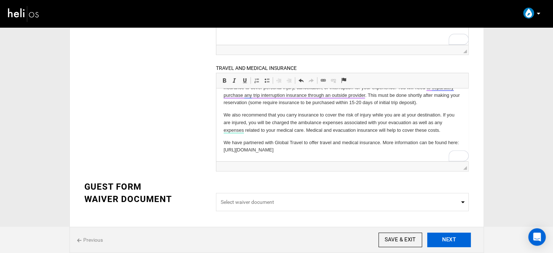
click at [450, 241] on button "NEXT" at bounding box center [449, 239] width 44 height 15
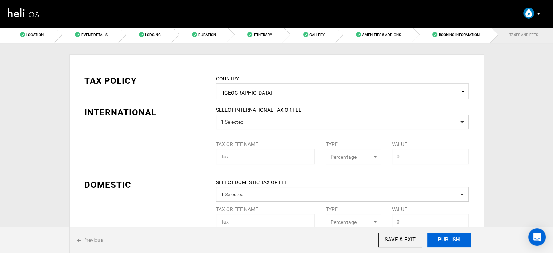
click at [448, 241] on button "PUBLISH" at bounding box center [449, 239] width 44 height 15
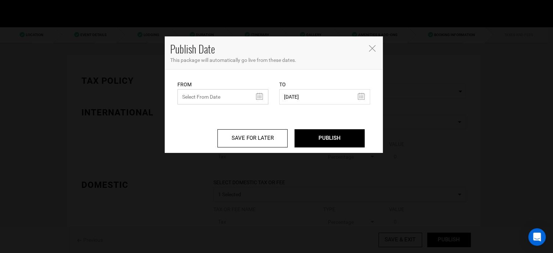
click at [256, 97] on input "text" at bounding box center [222, 96] width 91 height 15
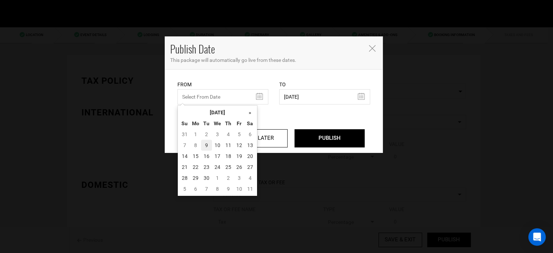
click at [204, 143] on td "9" at bounding box center [206, 145] width 11 height 11
type input "[DATE]"
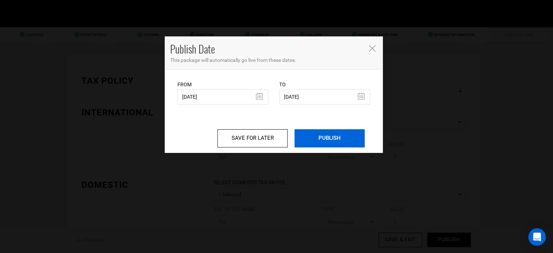
click at [316, 136] on input "PUBLISH" at bounding box center [330, 138] width 70 height 18
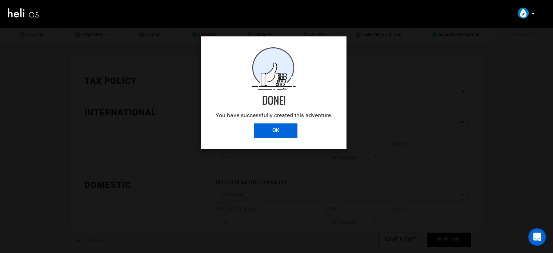
click at [277, 127] on input "OK" at bounding box center [276, 130] width 44 height 15
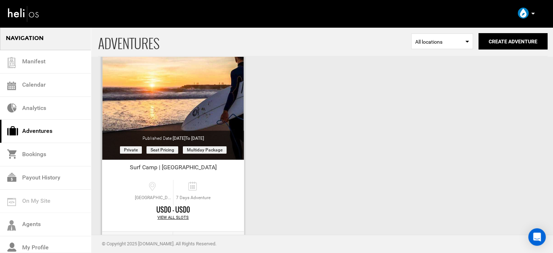
scroll to position [90, 0]
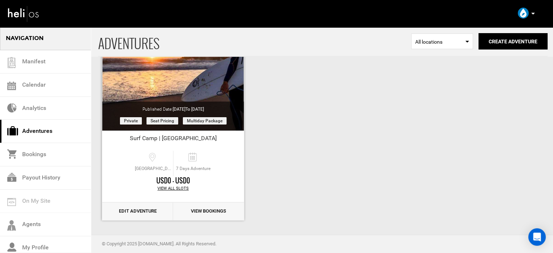
click at [137, 208] on link "Edit Adventure" at bounding box center [137, 211] width 71 height 18
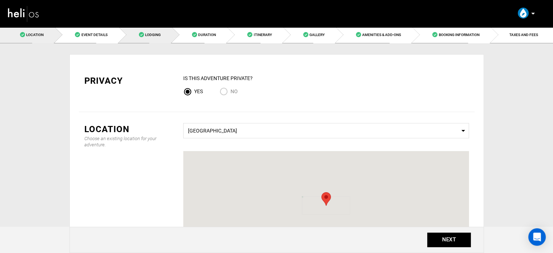
click at [156, 33] on span "Lodging" at bounding box center [153, 35] width 16 height 4
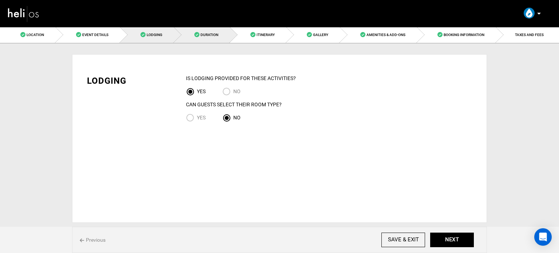
click at [204, 32] on link "Duration" at bounding box center [202, 35] width 56 height 16
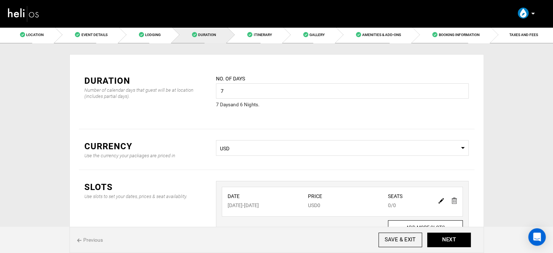
click at [335, 148] on span "USD" at bounding box center [342, 148] width 245 height 7
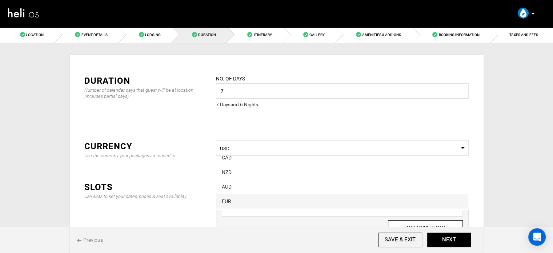
click at [247, 201] on div "EUR" at bounding box center [342, 200] width 241 height 7
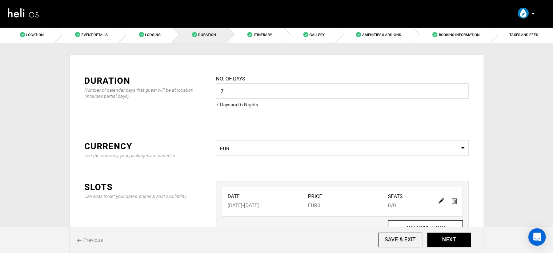
click at [441, 202] on img at bounding box center [441, 200] width 5 height 5
type input "[DATE]"
type input "0"
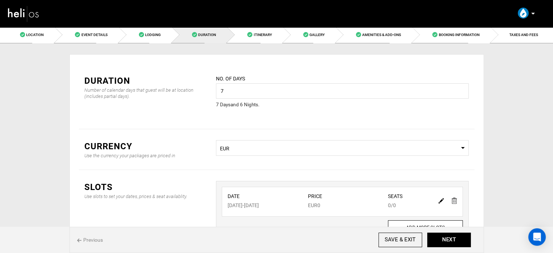
type input "0"
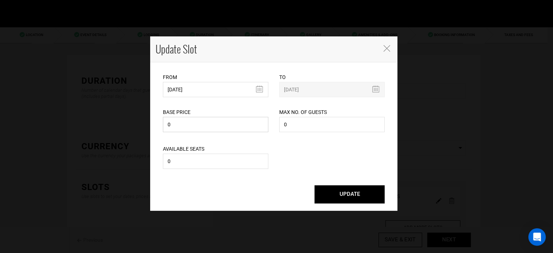
drag, startPoint x: 174, startPoint y: 121, endPoint x: 151, endPoint y: 123, distance: 22.9
click at [151, 123] on div "From [DATE] Please select start date. Start date already exists, please select …" at bounding box center [273, 136] width 247 height 148
type input "469"
click at [342, 194] on button "UPDATE" at bounding box center [350, 194] width 70 height 18
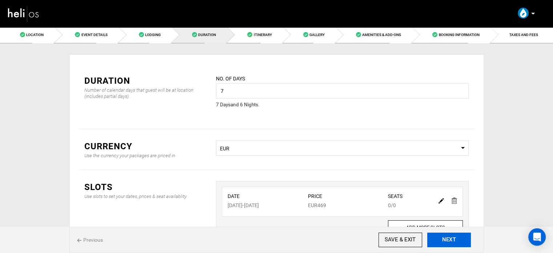
click at [451, 241] on button "NEXT" at bounding box center [449, 239] width 44 height 15
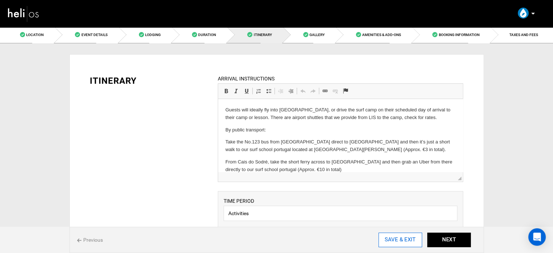
click at [406, 236] on input "SAVE & EXIT" at bounding box center [401, 239] width 44 height 15
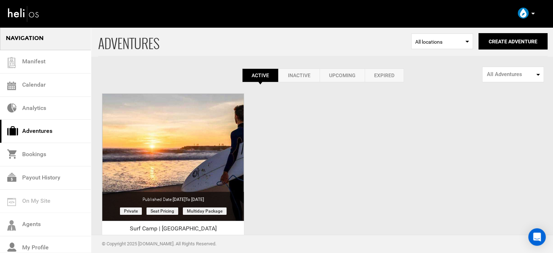
click at [531, 15] on p at bounding box center [533, 13] width 4 height 8
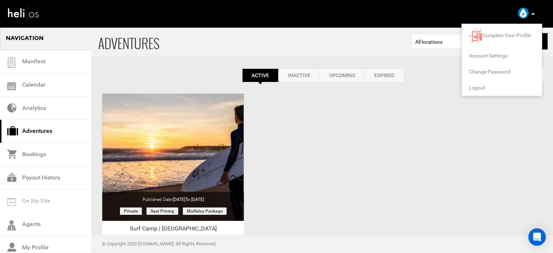
click at [480, 87] on span "Logout" at bounding box center [477, 88] width 16 height 6
